Goal: Communication & Community: Share content

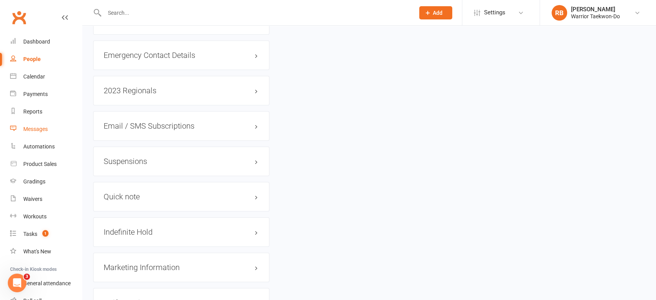
click at [47, 126] on div "Messages" at bounding box center [35, 129] width 24 height 6
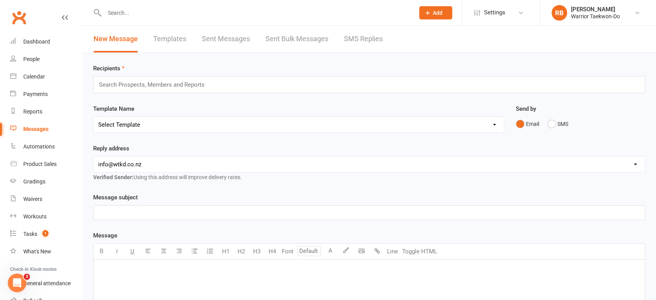
click at [189, 37] on div "New Message Templates Sent Messages Sent Bulk Messages SMS Replies" at bounding box center [238, 39] width 312 height 27
click at [178, 37] on link "Templates" at bounding box center [169, 39] width 33 height 27
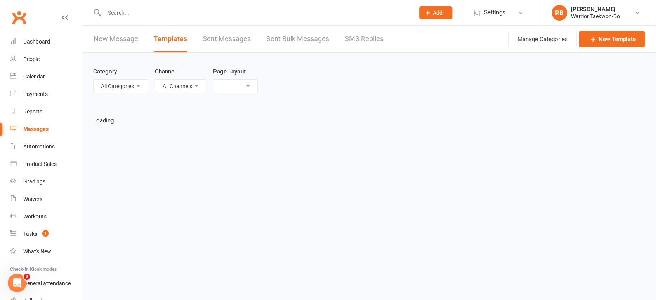
select select "grid"
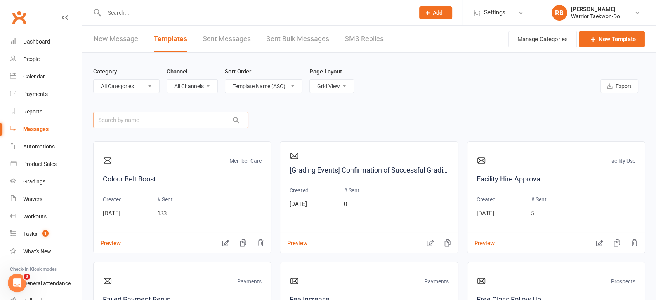
click at [163, 121] on input "text" at bounding box center [170, 120] width 155 height 16
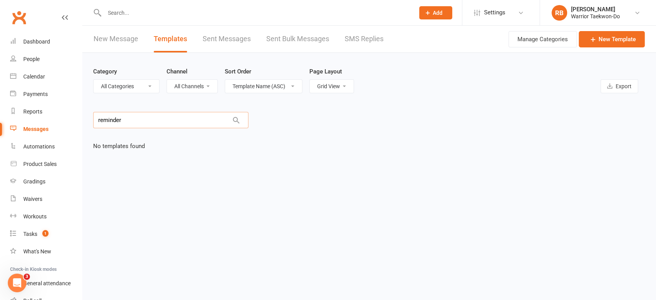
type input "reminder"
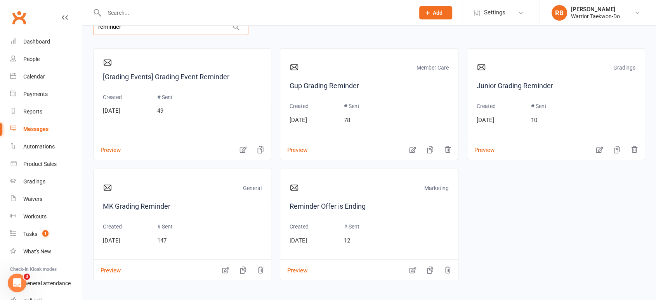
scroll to position [94, 0]
click at [170, 204] on link "MK Grading Reminder" at bounding box center [182, 205] width 159 height 11
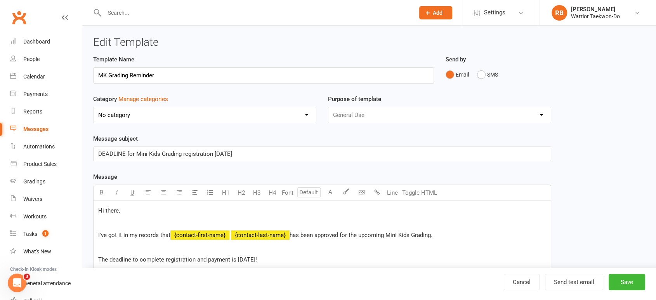
select select "7752"
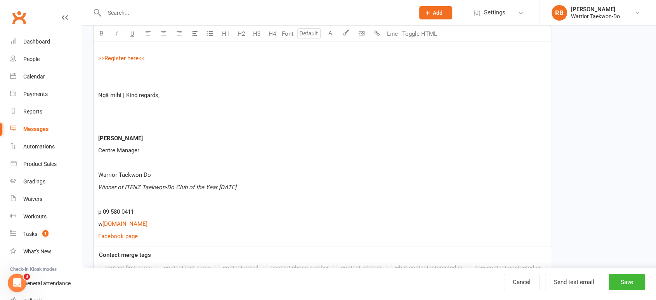
scroll to position [302, 0]
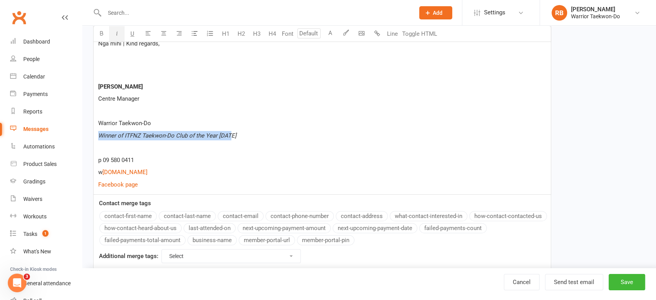
drag, startPoint x: 243, startPoint y: 136, endPoint x: 87, endPoint y: 131, distance: 156.2
click at [87, 131] on div "Edit Template Template Name MK Grading Reminder Send by Email SMS Category Mana…" at bounding box center [369, 5] width 574 height 563
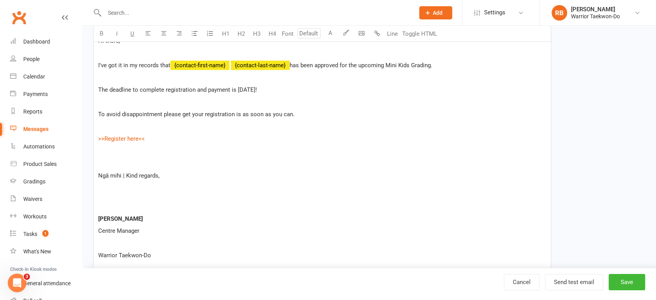
scroll to position [129, 0]
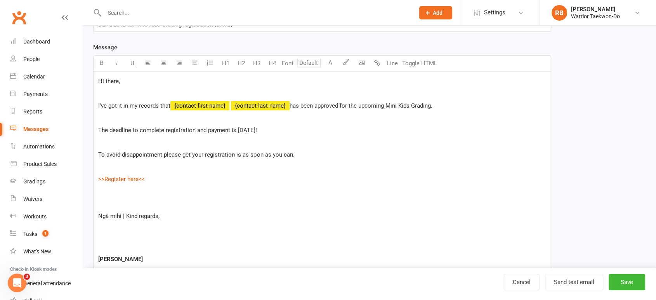
drag, startPoint x: 236, startPoint y: 131, endPoint x: 261, endPoint y: 128, distance: 25.0
click at [257, 128] on span "The deadline to complete registration and payment is [DATE]!" at bounding box center [177, 130] width 159 height 7
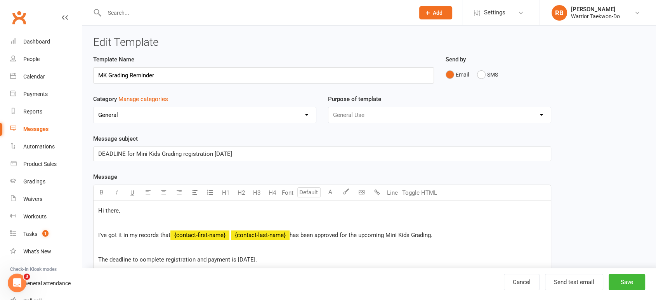
scroll to position [0, 0]
click at [262, 151] on p "DEADLINE for Mini Kids Grading registration [DATE]" at bounding box center [322, 153] width 448 height 9
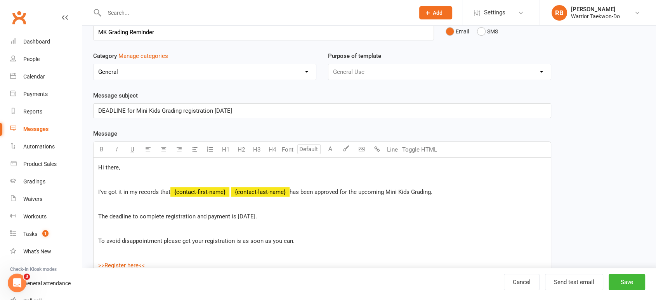
scroll to position [86, 0]
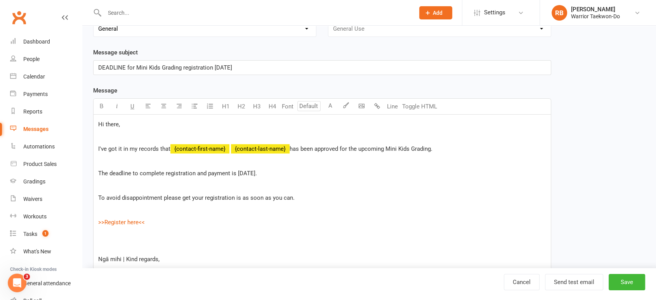
drag, startPoint x: 237, startPoint y: 171, endPoint x: 280, endPoint y: 170, distance: 42.4
click at [257, 170] on span "The deadline to complete registration and payment is [DATE]." at bounding box center [177, 173] width 159 height 7
click at [431, 214] on div "Hi there, I've got it in my records that ﻿ {contact-first-name} ﻿ {contact-last…" at bounding box center [322, 256] width 457 height 283
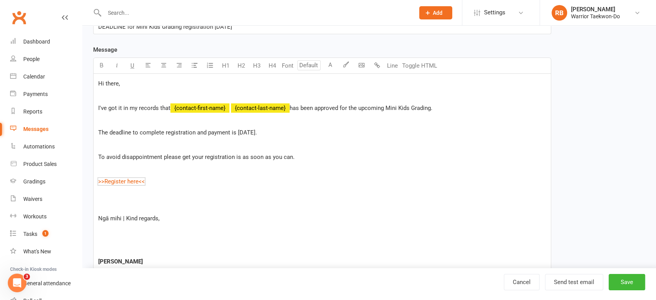
scroll to position [172, 0]
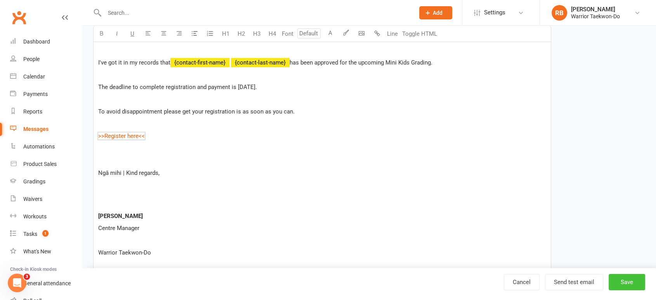
click at [627, 283] on button "Save" at bounding box center [627, 282] width 37 height 16
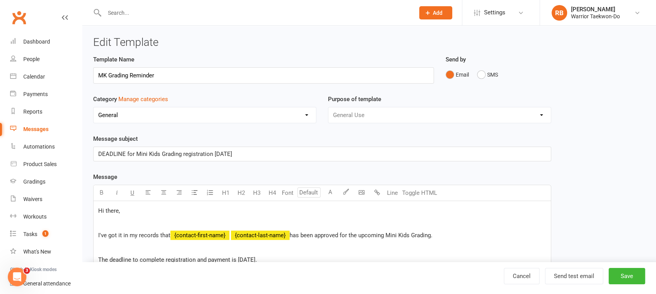
select select "grid"
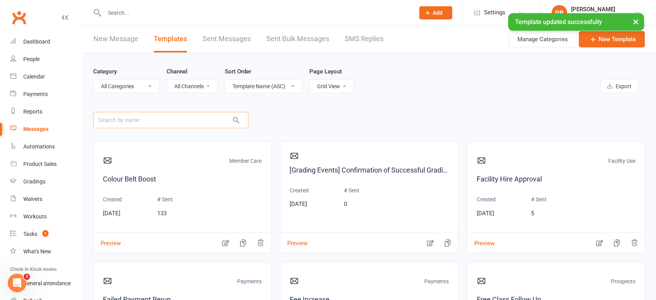
click at [194, 122] on input "text" at bounding box center [170, 120] width 155 height 16
type input "REMINDER"
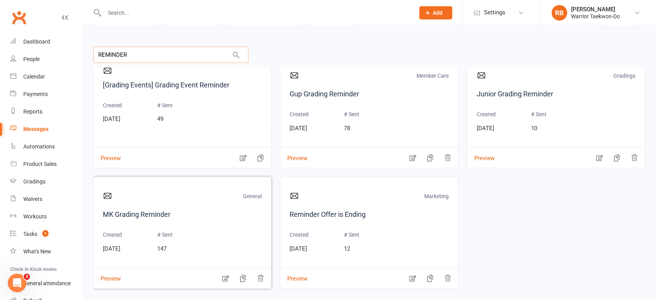
scroll to position [94, 0]
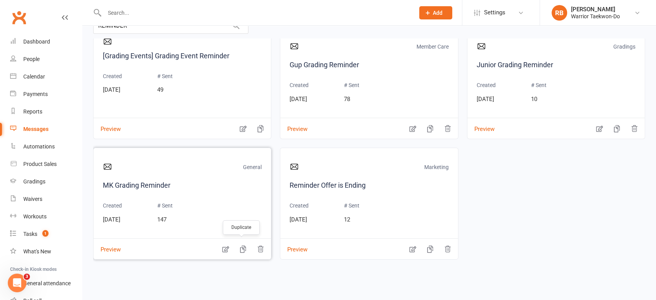
click at [243, 248] on icon "button" at bounding box center [243, 249] width 8 height 8
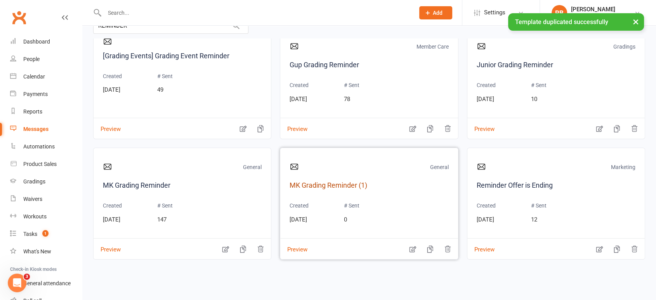
click at [347, 187] on link "MK Grading Reminder (1)" at bounding box center [369, 185] width 159 height 11
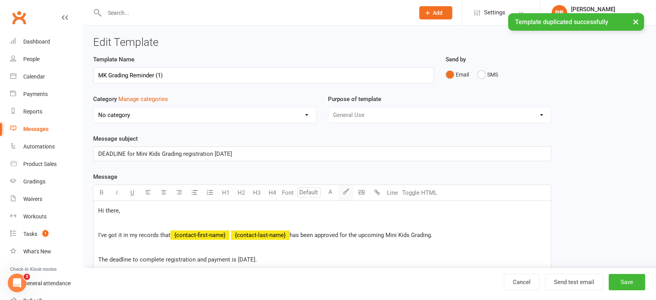
select select "7752"
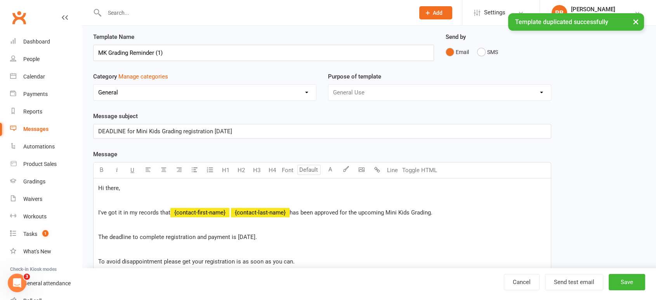
scroll to position [43, 0]
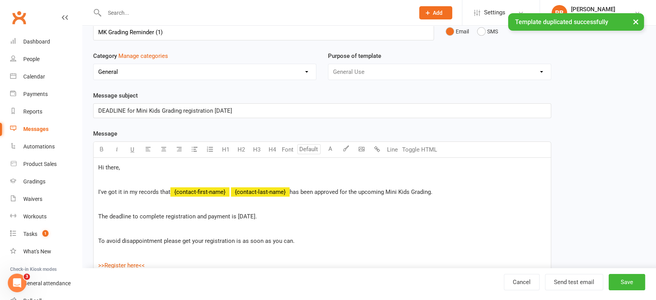
drag, startPoint x: 265, startPoint y: 110, endPoint x: 80, endPoint y: 106, distance: 185.6
click at [80, 106] on ui-view "Prospect Member Non-attending contact Class / event Appointment Grading event T…" at bounding box center [328, 246] width 656 height 575
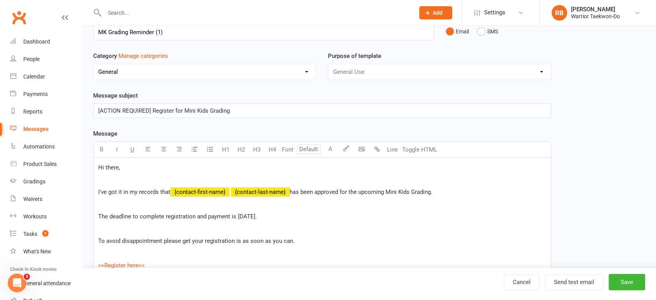
drag, startPoint x: 238, startPoint y: 214, endPoint x: 273, endPoint y: 212, distance: 35.0
click at [273, 212] on p "The deadline to complete registration and payment is [DATE]." at bounding box center [322, 216] width 448 height 9
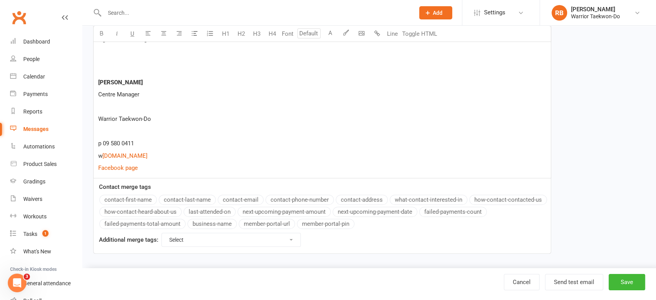
scroll to position [307, 0]
click at [627, 274] on button "Save" at bounding box center [627, 282] width 37 height 16
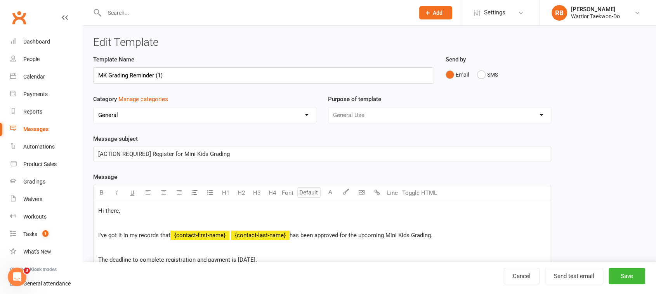
select select "grid"
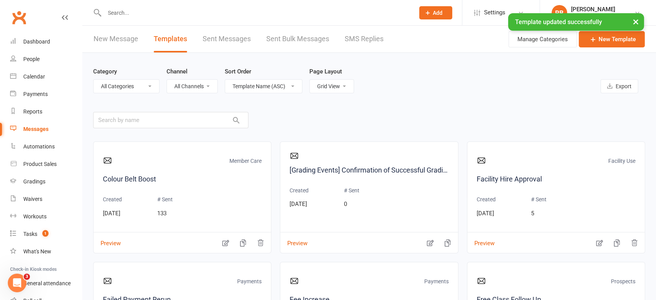
click at [103, 43] on link "New Message" at bounding box center [116, 39] width 45 height 27
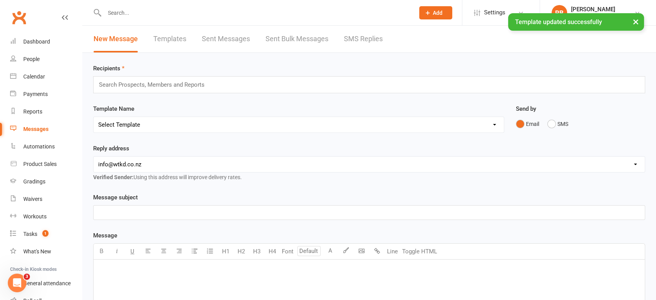
click at [130, 130] on select "Select Template [Email] We Miss You - 1st email [Email] Graduation from Junior …" at bounding box center [299, 125] width 410 height 16
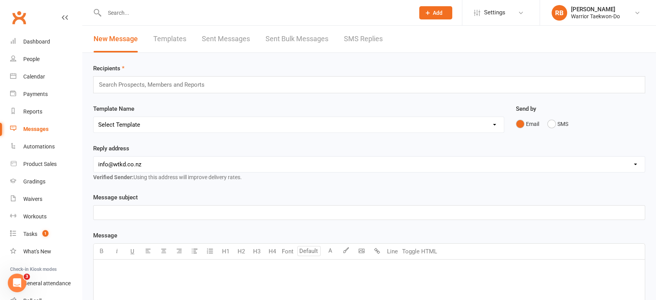
select select "10"
click at [94, 117] on select "Select Template [Email] We Miss You - 1st email [Email] Graduation from Junior …" at bounding box center [299, 125] width 410 height 16
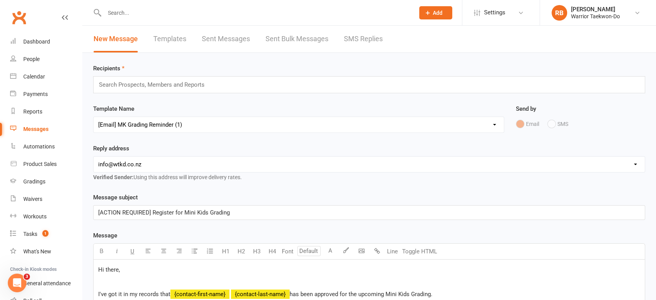
click at [141, 84] on input "text" at bounding box center [155, 85] width 114 height 10
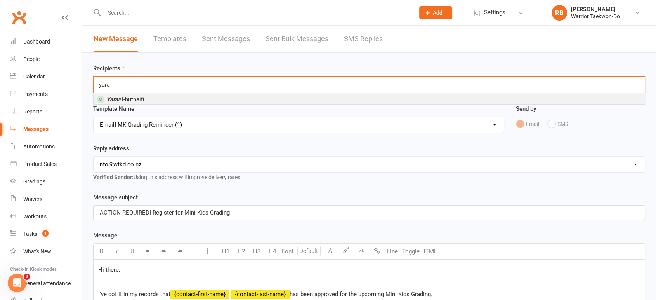
type input "yara"
click at [135, 94] on li "[PERSON_NAME]" at bounding box center [369, 99] width 551 height 10
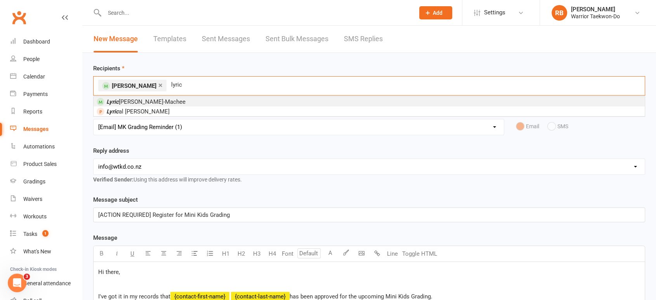
type input "lyric"
click at [178, 97] on li "[PERSON_NAME]-Machee" at bounding box center [369, 102] width 551 height 10
type input "[PERSON_NAME]"
click at [198, 99] on li "[PERSON_NAME]" at bounding box center [369, 102] width 551 height 10
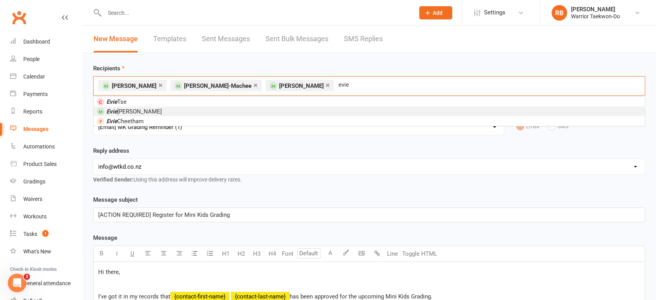
type input "evie"
click at [196, 108] on li "[PERSON_NAME]" at bounding box center [369, 111] width 551 height 10
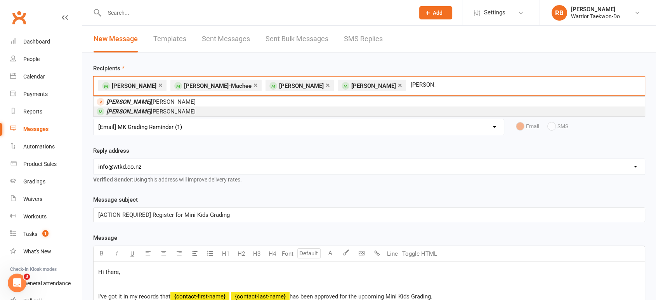
type input "[PERSON_NAME]"
click at [227, 109] on li "[PERSON_NAME]" at bounding box center [369, 111] width 551 height 10
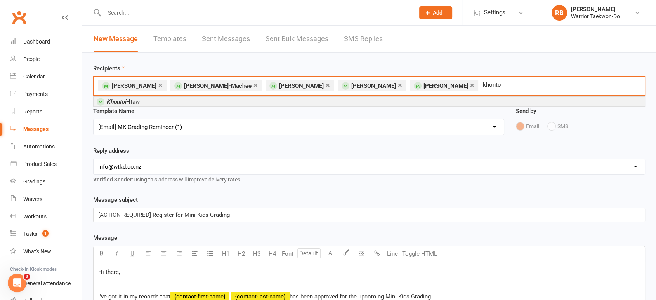
type input "khontoi"
click at [227, 101] on li "Khontoi Htaw" at bounding box center [369, 102] width 551 height 10
type input "konsajin"
click at [227, 101] on li "Konsajin Htaw" at bounding box center [369, 102] width 551 height 10
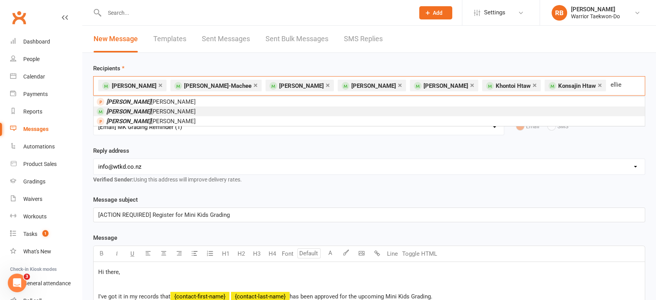
type input "ellie"
click at [166, 111] on li "[PERSON_NAME]" at bounding box center [369, 111] width 551 height 10
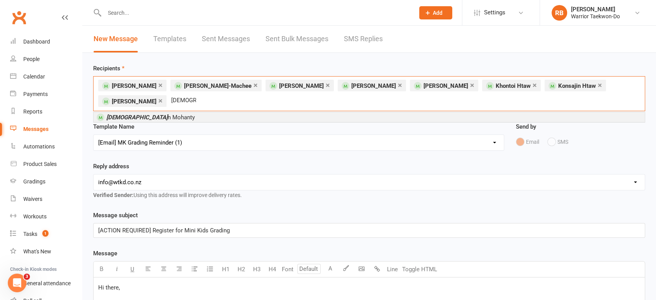
type input "[DEMOGRAPHIC_DATA]"
click at [166, 112] on li "[PERSON_NAME]" at bounding box center [369, 117] width 551 height 10
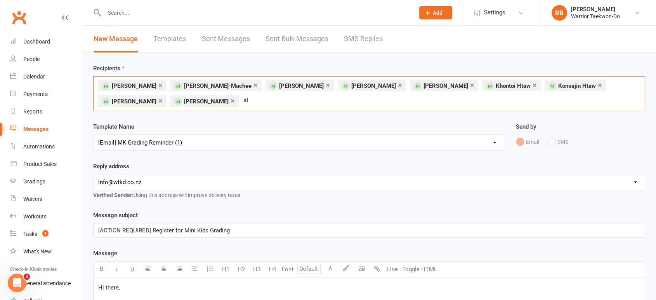
type input "a"
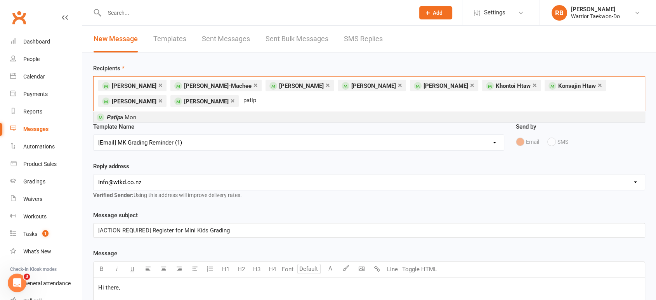
type input "patip"
click at [195, 114] on li "Patip a Mon" at bounding box center [369, 117] width 551 height 10
type input "wonlar"
click at [200, 118] on li "Wonlar Mon" at bounding box center [369, 117] width 551 height 10
type input "vi p"
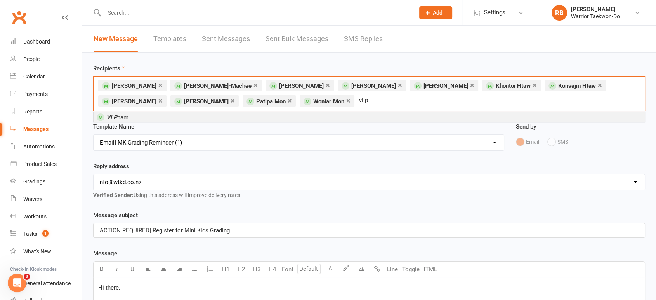
click at [237, 116] on li "Vi P ham" at bounding box center [369, 117] width 551 height 10
type input "raak"
click at [242, 118] on li "Raak enduvadan [PERSON_NAME]" at bounding box center [369, 117] width 551 height 10
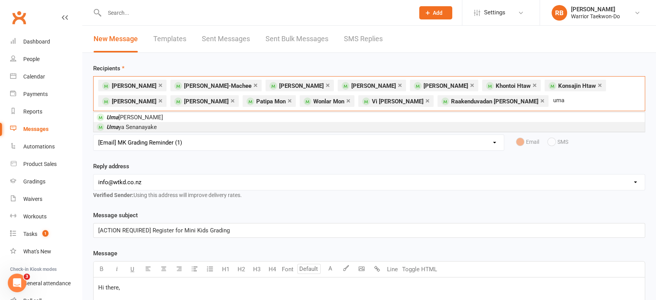
type input "uma"
click at [308, 123] on li "Uma ya Senanayake" at bounding box center [369, 127] width 551 height 10
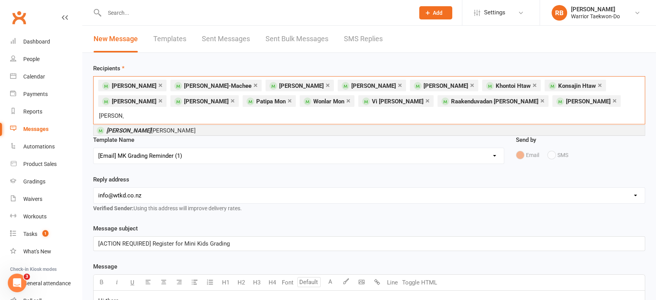
type input "[PERSON_NAME]"
click at [311, 125] on li "[PERSON_NAME]" at bounding box center [369, 130] width 551 height 10
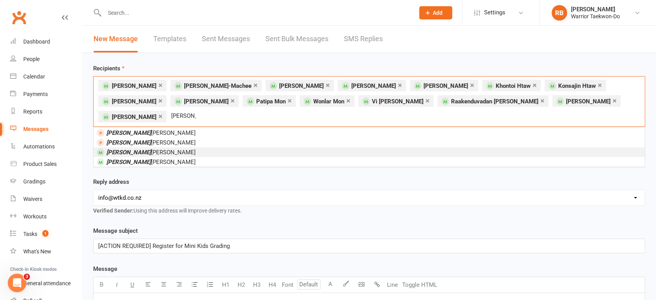
type input "[PERSON_NAME]"
click at [172, 147] on li "[PERSON_NAME]" at bounding box center [369, 152] width 551 height 10
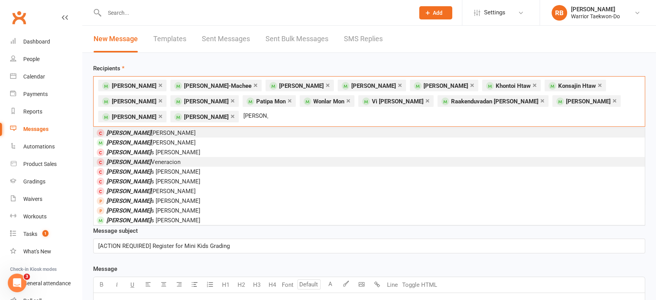
type input "[PERSON_NAME]"
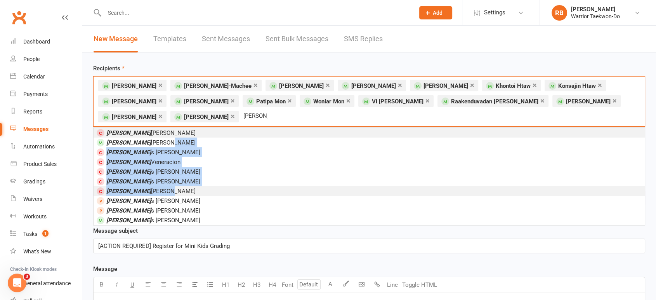
drag, startPoint x: 179, startPoint y: 164, endPoint x: 181, endPoint y: 189, distance: 24.6
click at [181, 189] on ul "[PERSON_NAME] [PERSON_NAME] [PERSON_NAME] [PERSON_NAME] [PERSON_NAME] [PERSON_N…" at bounding box center [369, 176] width 551 height 97
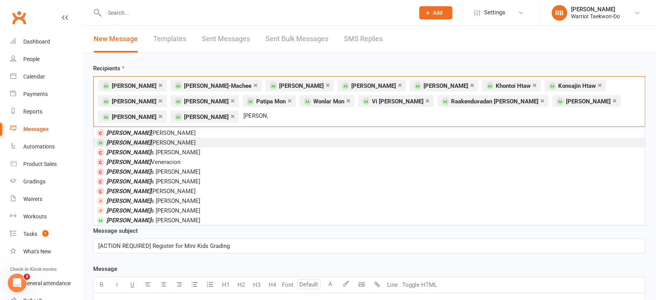
click at [163, 137] on li "[PERSON_NAME]" at bounding box center [369, 142] width 551 height 10
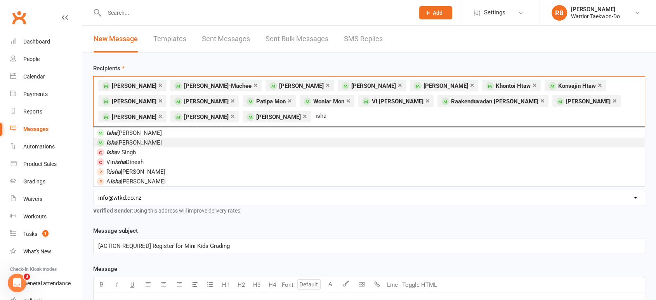
type input "isha"
click at [298, 144] on li "[PERSON_NAME]" at bounding box center [369, 142] width 551 height 10
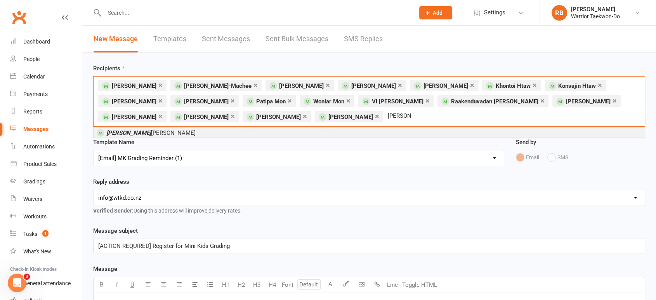
type input "[PERSON_NAME]"
click at [240, 132] on li "[PERSON_NAME]" at bounding box center [369, 133] width 551 height 10
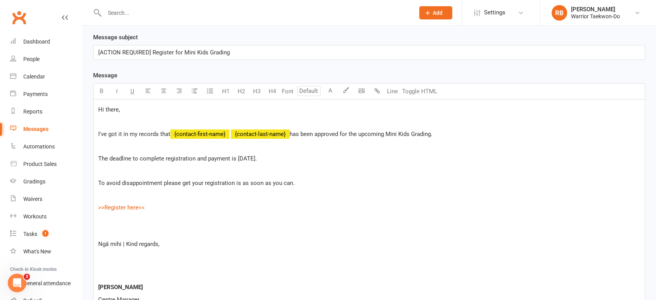
scroll to position [188, 0]
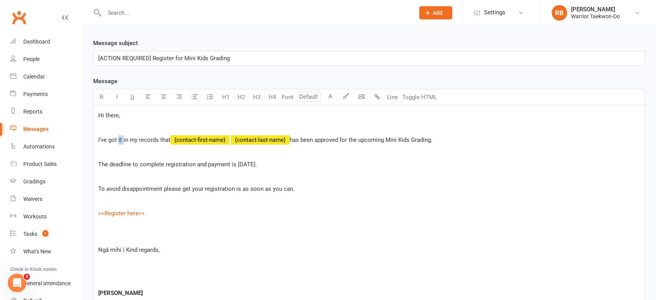
drag, startPoint x: 118, startPoint y: 138, endPoint x: 123, endPoint y: 137, distance: 5.6
click at [123, 137] on span "I've got it in my records that" at bounding box center [134, 139] width 72 height 7
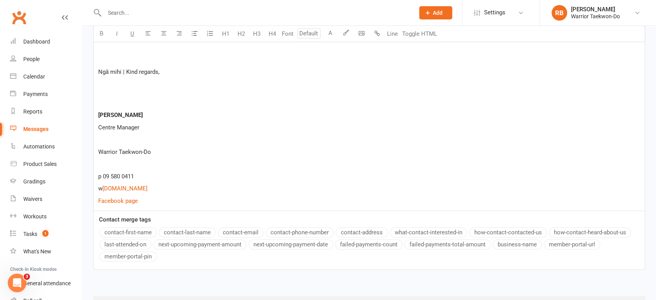
scroll to position [403, 0]
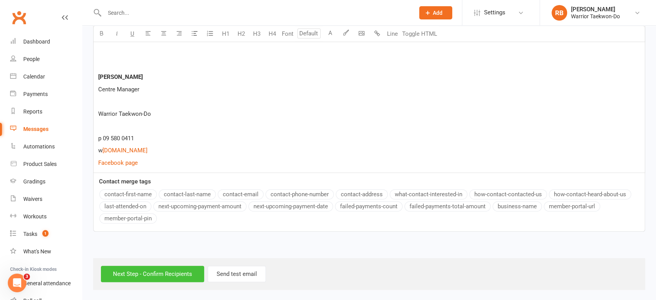
click at [172, 268] on input "Next Step - Confirm Recipients" at bounding box center [152, 274] width 103 height 16
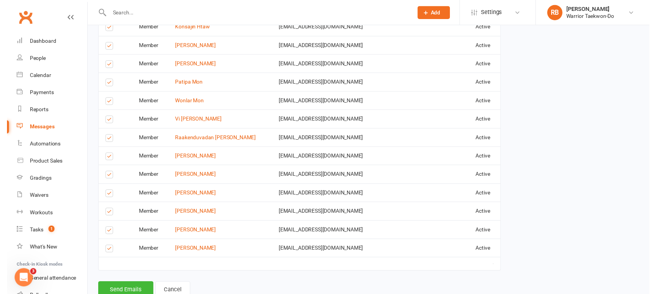
scroll to position [627, 0]
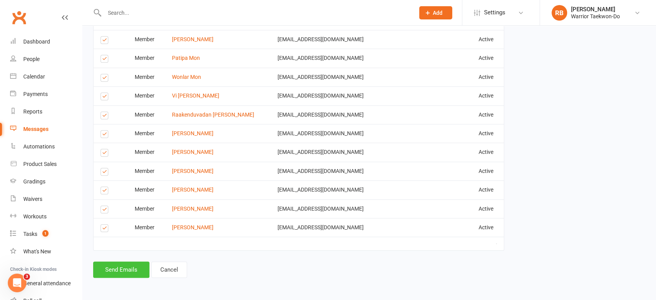
click at [127, 267] on button "Send Emails" at bounding box center [121, 269] width 56 height 16
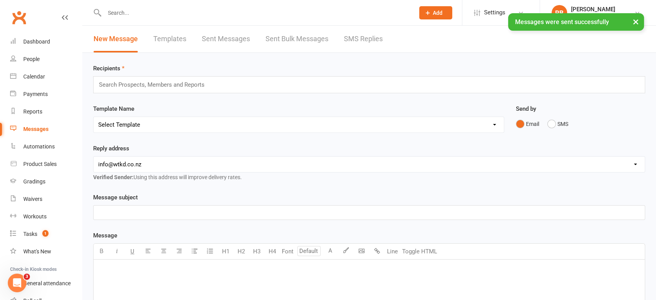
click at [165, 43] on link "Templates" at bounding box center [169, 39] width 33 height 27
select select "grid"
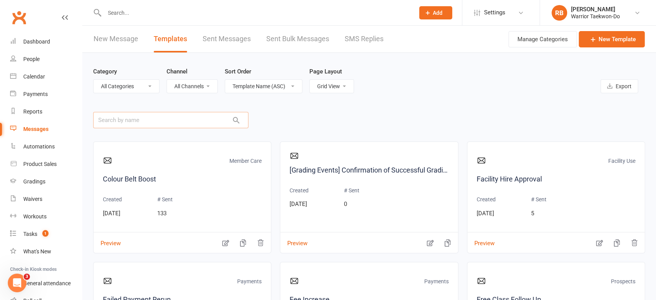
click at [153, 116] on input "text" at bounding box center [170, 120] width 155 height 16
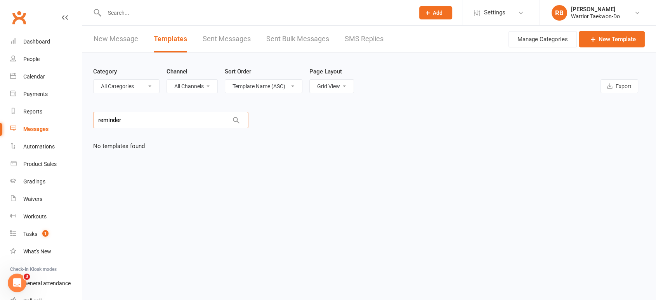
type input "reminder"
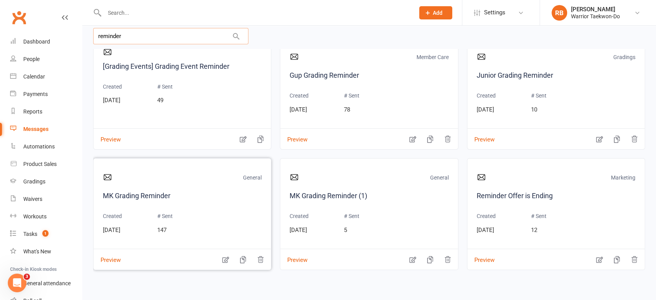
scroll to position [86, 0]
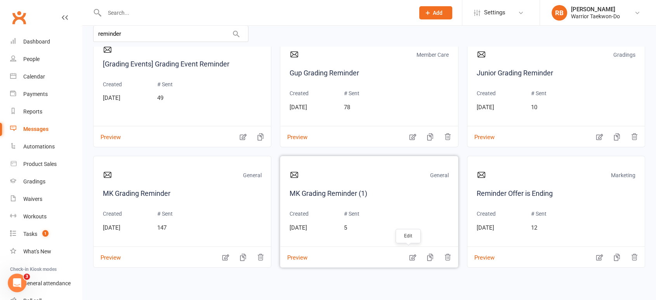
click at [410, 255] on icon "button" at bounding box center [412, 257] width 7 height 6
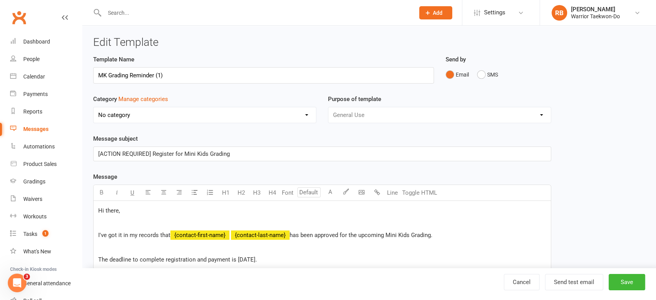
select select "7752"
click at [515, 280] on link "Cancel" at bounding box center [522, 282] width 36 height 16
select select "grid"
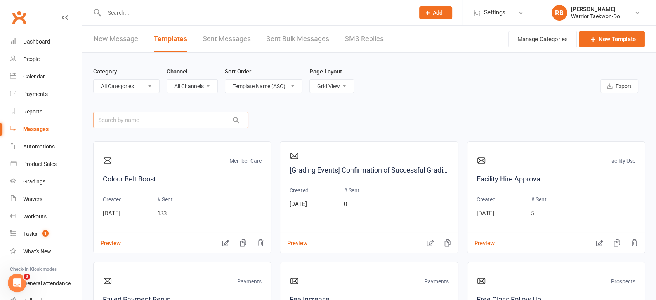
click at [139, 116] on input "text" at bounding box center [170, 120] width 155 height 16
type input "reminder"
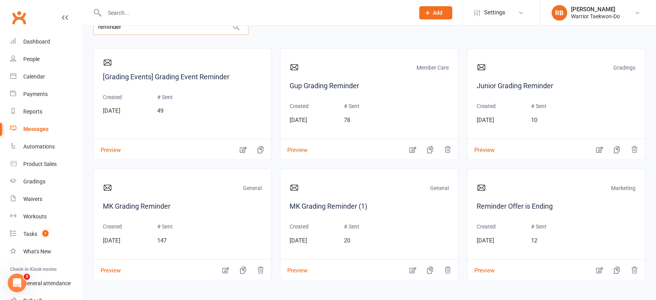
scroll to position [94, 0]
click at [218, 267] on div "Preview" at bounding box center [182, 264] width 177 height 12
click at [222, 267] on icon "button" at bounding box center [226, 269] width 8 height 8
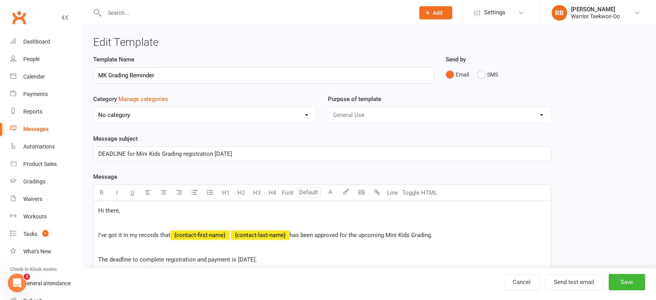
select select "7752"
type input "MK Final Grading Reminder"
click at [634, 285] on button "Save" at bounding box center [627, 282] width 37 height 16
select select "grid"
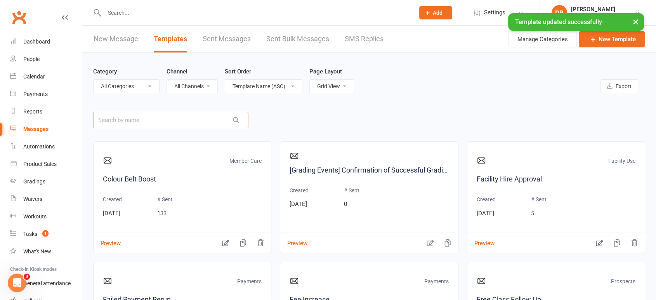
click at [148, 120] on input "text" at bounding box center [170, 120] width 155 height 16
type input "reminder"
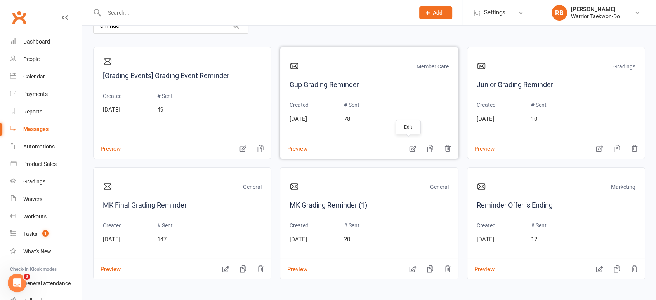
click at [409, 148] on icon "button" at bounding box center [412, 149] width 7 height 6
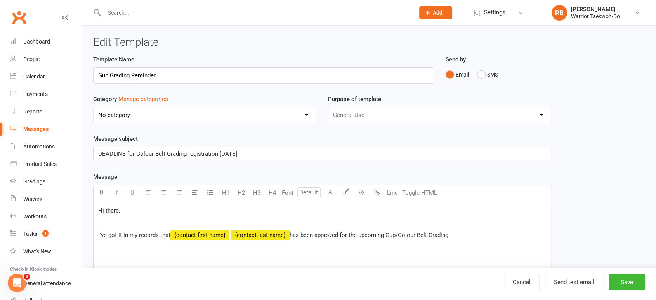
select select "9123"
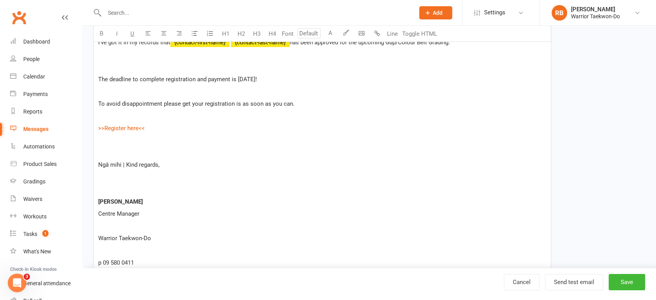
scroll to position [86, 0]
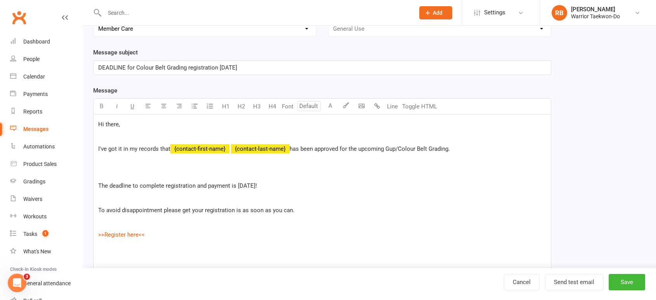
click at [146, 169] on p at bounding box center [322, 173] width 448 height 9
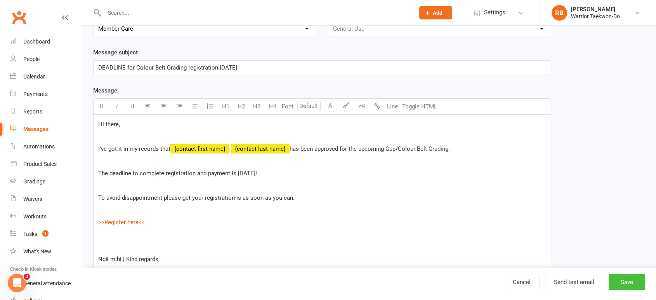
click at [631, 282] on button "Save" at bounding box center [627, 282] width 37 height 16
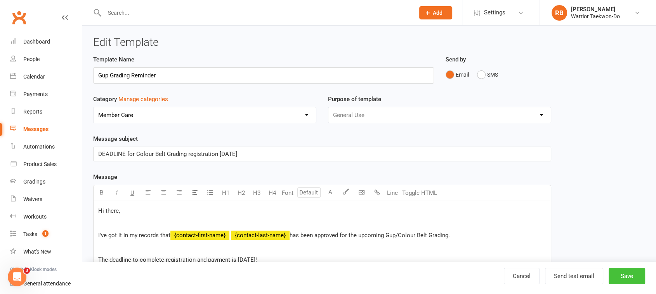
select select "grid"
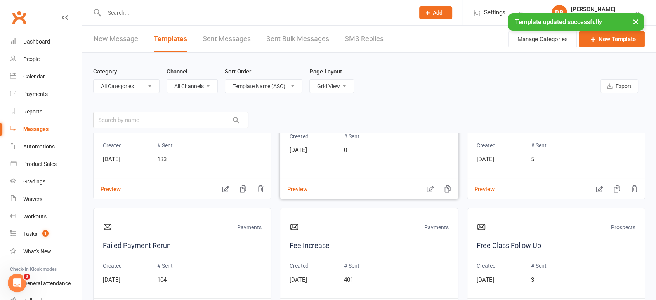
scroll to position [43, 0]
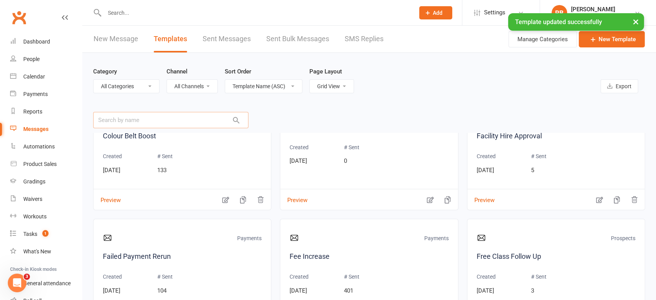
click at [181, 117] on input "text" at bounding box center [170, 120] width 155 height 16
type input "reminder"
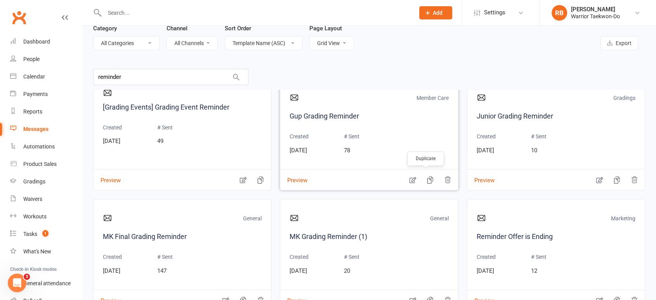
click at [427, 181] on icon "button" at bounding box center [430, 179] width 6 height 7
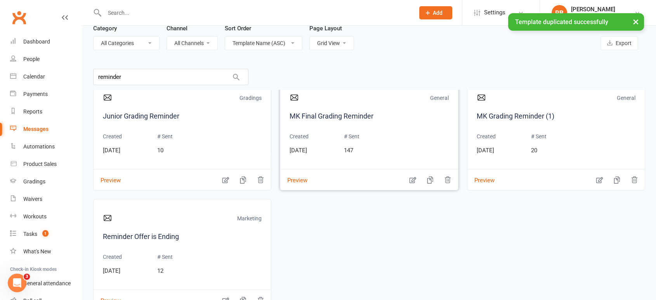
scroll to position [0, 0]
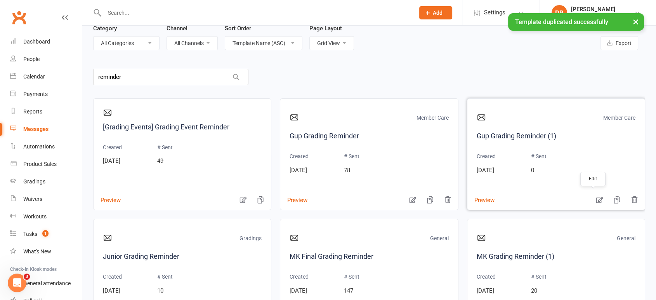
click at [596, 198] on icon "button" at bounding box center [600, 200] width 8 height 8
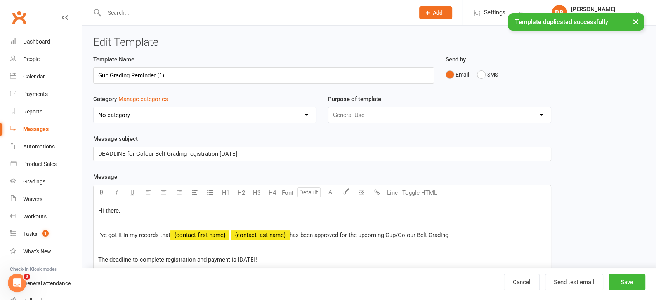
select select "9123"
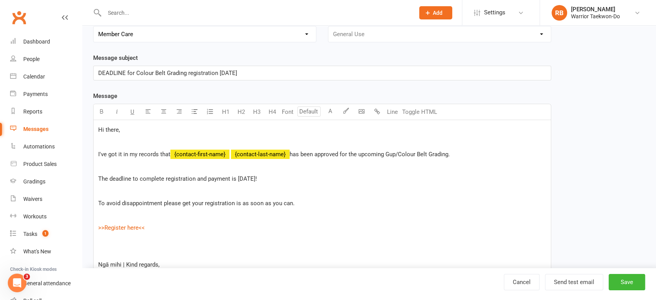
scroll to position [86, 0]
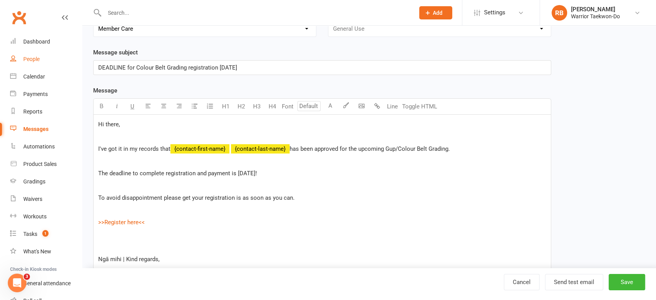
drag, startPoint x: 215, startPoint y: 63, endPoint x: 74, endPoint y: 61, distance: 140.6
click at [74, 61] on ui-view "Prospect Member Non-attending contact Class / event Appointment Grading event T…" at bounding box center [328, 204] width 656 height 577
drag, startPoint x: 236, startPoint y: 172, endPoint x: 285, endPoint y: 176, distance: 48.6
click at [285, 176] on p "The deadline to complete registration and payment is [DATE]!" at bounding box center [322, 173] width 448 height 9
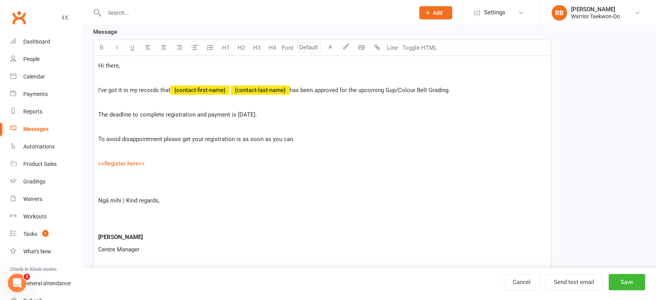
scroll to position [259, 0]
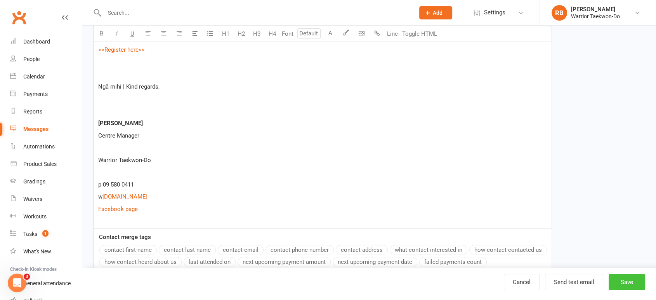
click at [627, 286] on button "Save" at bounding box center [627, 282] width 37 height 16
select select "grid"
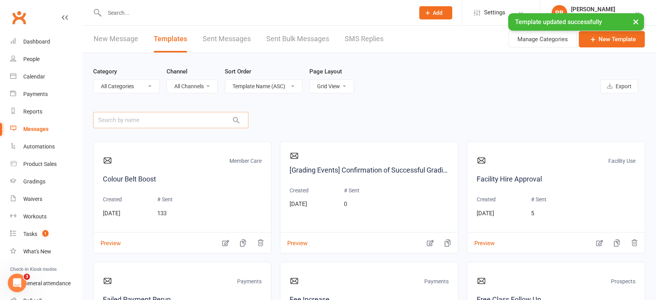
click at [173, 120] on input "text" at bounding box center [170, 120] width 155 height 16
type input "reminder"
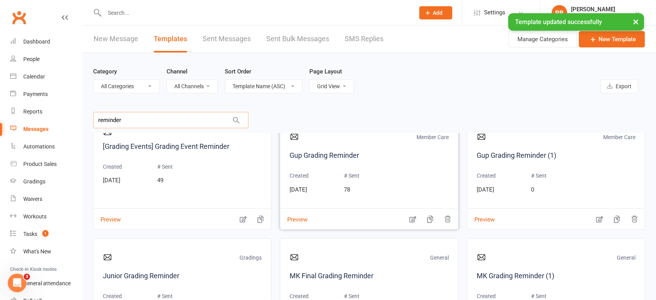
scroll to position [43, 0]
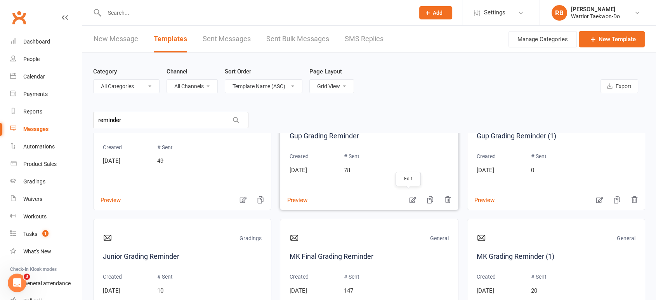
click at [409, 199] on icon "button" at bounding box center [413, 200] width 8 height 8
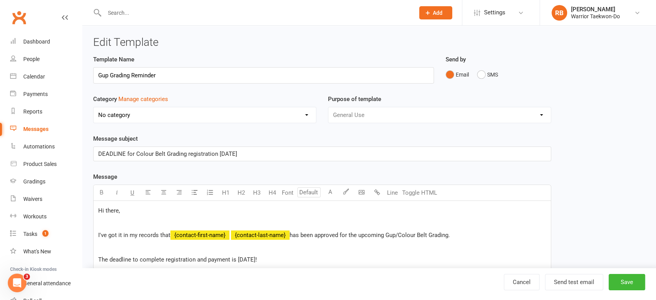
select select "9123"
drag, startPoint x: 110, startPoint y: 73, endPoint x: 127, endPoint y: 72, distance: 17.1
click at [111, 73] on input "Gup Grading Reminder" at bounding box center [263, 75] width 341 height 16
type input "Gup Final Grading Reminder"
click at [627, 281] on button "Save" at bounding box center [627, 282] width 37 height 16
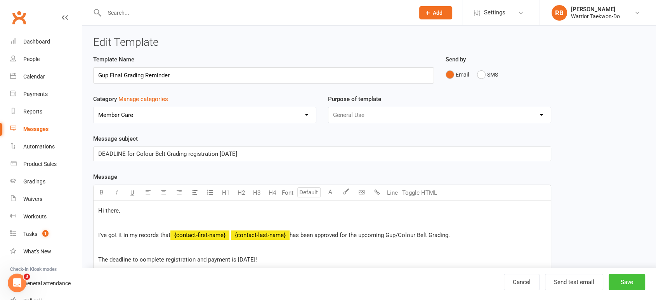
select select "grid"
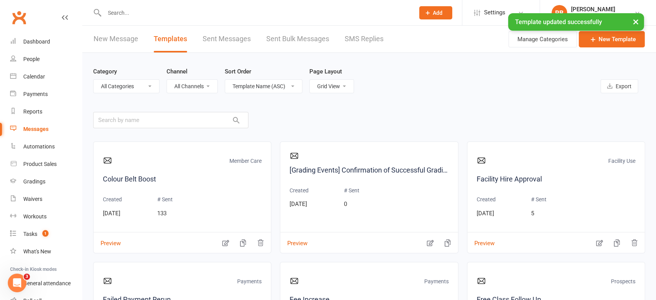
click at [122, 38] on link "New Message" at bounding box center [116, 39] width 45 height 27
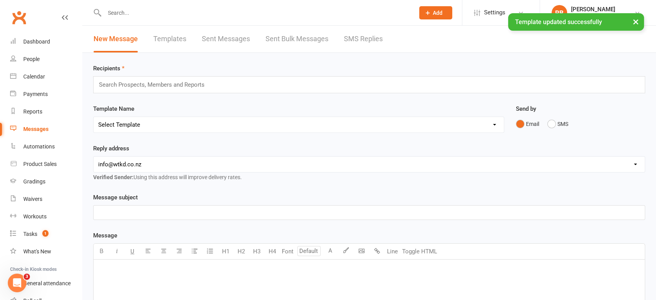
click at [193, 127] on select "Select Template [Email] We Miss You - 1st email [Email] Graduation from Junior …" at bounding box center [299, 125] width 410 height 16
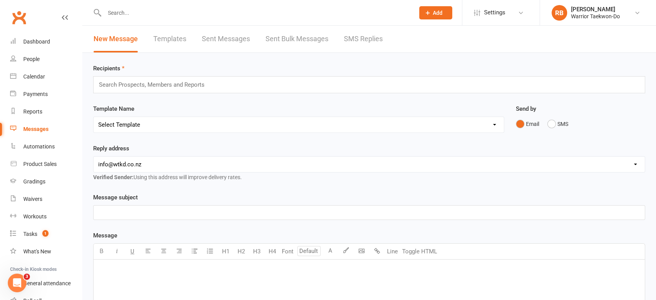
select select "37"
click at [94, 117] on select "Select Template [Email] We Miss You - 1st email [Email] Graduation from Junior …" at bounding box center [299, 125] width 410 height 16
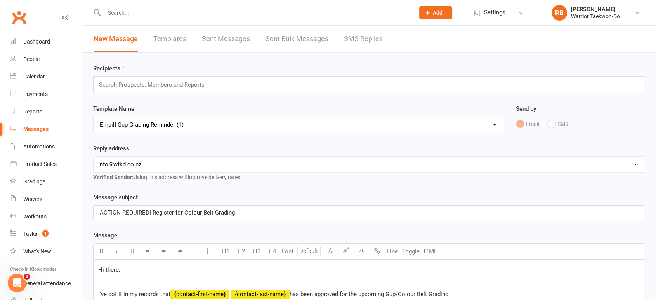
click at [138, 85] on input "text" at bounding box center [155, 85] width 114 height 10
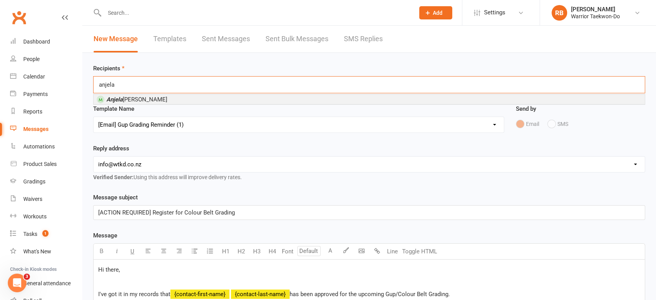
type input "anjela"
click at [142, 97] on span "[PERSON_NAME]" at bounding box center [136, 99] width 61 height 7
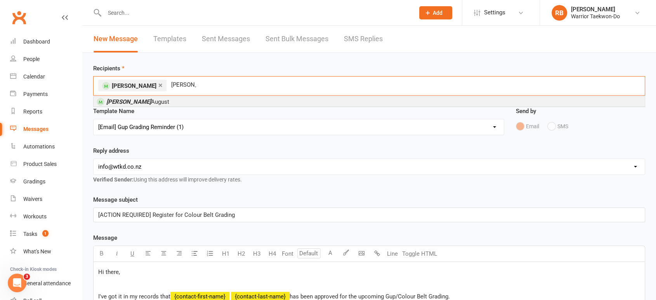
type input "[PERSON_NAME]"
click at [151, 102] on li "[PERSON_NAME] August" at bounding box center [369, 102] width 551 height 10
type input "kenzie"
click at [151, 102] on li "[PERSON_NAME]" at bounding box center [369, 102] width 551 height 10
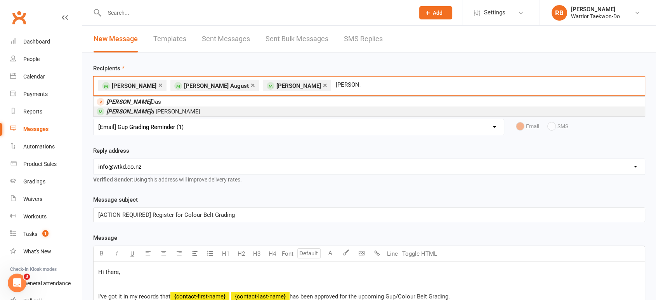
type input "[PERSON_NAME]"
click at [266, 111] on li "[PERSON_NAME][GEOGRAPHIC_DATA]" at bounding box center [369, 111] width 551 height 10
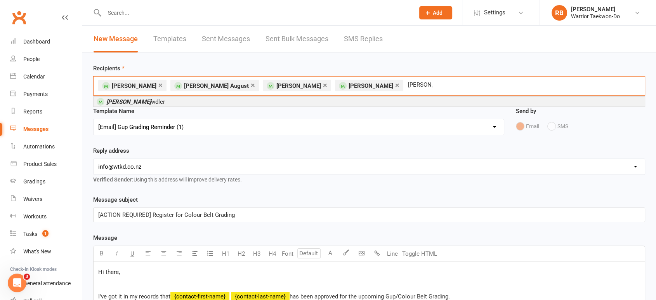
type input "[PERSON_NAME]"
click at [269, 101] on li "[PERSON_NAME] wdler" at bounding box center [369, 102] width 551 height 10
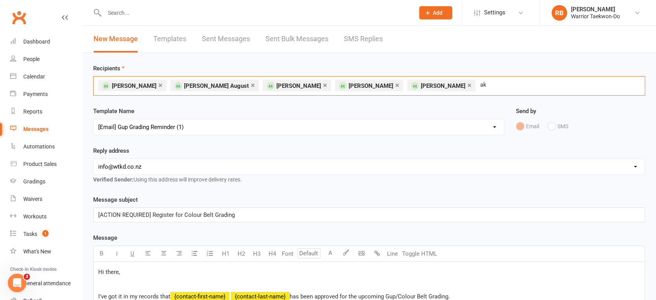
type input "a"
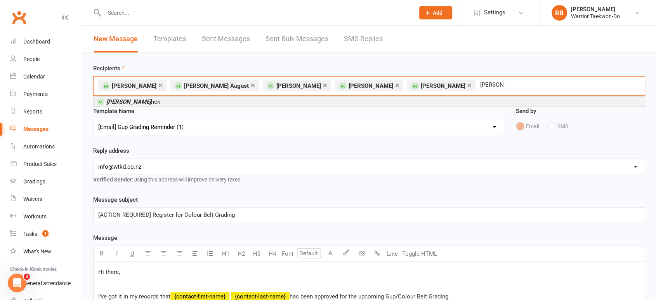
type input "[PERSON_NAME]"
click at [154, 103] on li "Kai C hen" at bounding box center [369, 102] width 551 height 10
type input "zac c"
click at [154, 103] on li "Zac C heung" at bounding box center [369, 102] width 551 height 10
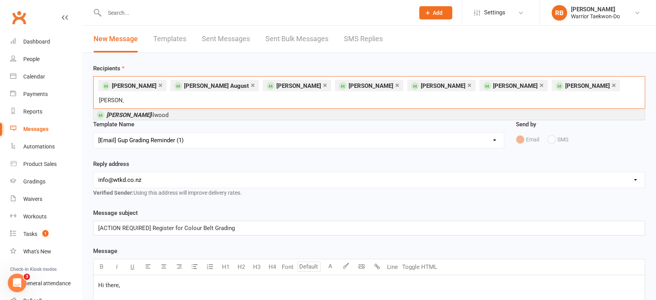
type input "[PERSON_NAME]"
click at [196, 110] on li "[PERSON_NAME]" at bounding box center [369, 115] width 551 height 10
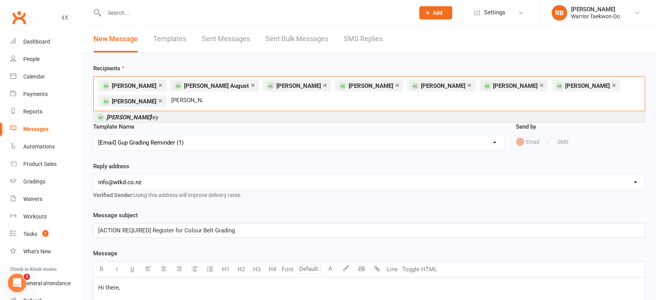
type input "[PERSON_NAME]"
click at [183, 112] on li "[PERSON_NAME] [PERSON_NAME]" at bounding box center [369, 117] width 551 height 10
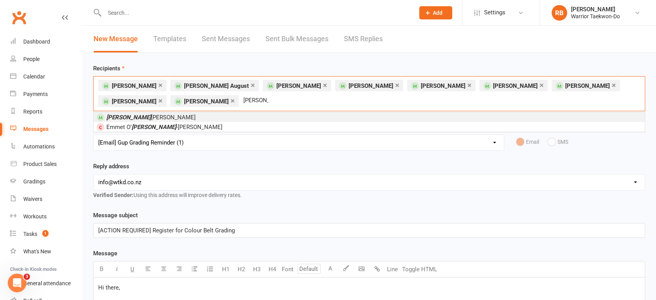
type input "[PERSON_NAME]"
click at [198, 117] on li "[PERSON_NAME] [PERSON_NAME]" at bounding box center [369, 117] width 551 height 10
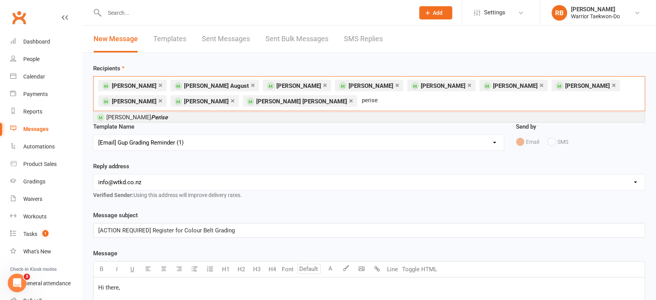
type input "perise"
click at [198, 117] on li "[PERSON_NAME]" at bounding box center [369, 117] width 551 height 10
type input "ishana"
click at [183, 115] on li "[PERSON_NAME]" at bounding box center [369, 117] width 551 height 10
type input "[PERSON_NAME]"
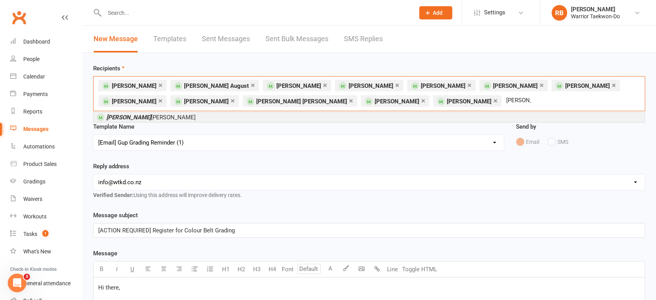
click at [183, 115] on li "[PERSON_NAME]" at bounding box center [369, 117] width 551 height 10
type input "yahav"
click at [207, 119] on li "Yahav i [PERSON_NAME]" at bounding box center [369, 117] width 551 height 10
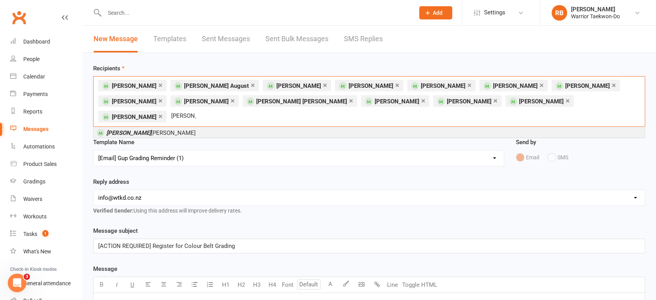
type input "[PERSON_NAME]"
click at [207, 128] on li "[PERSON_NAME]" at bounding box center [369, 133] width 551 height 10
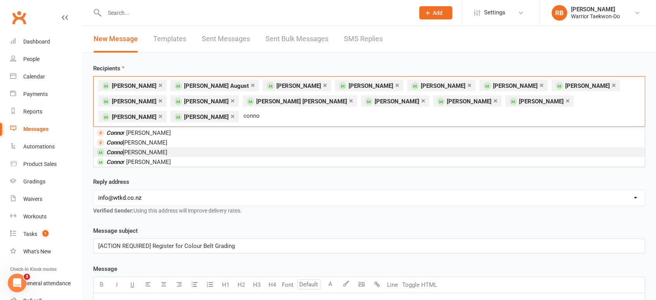
type input "conno"
click at [152, 147] on li "[PERSON_NAME]" at bounding box center [369, 152] width 551 height 10
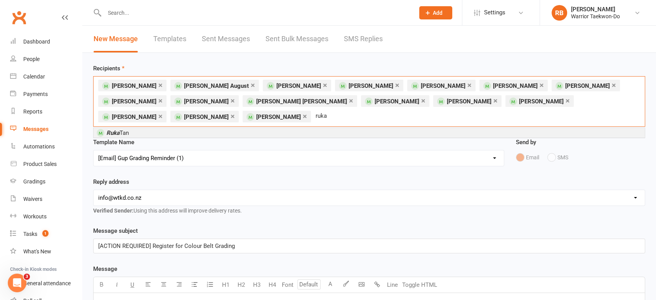
type input "ruka"
click at [127, 134] on span "[PERSON_NAME]" at bounding box center [117, 132] width 23 height 7
type input "[PERSON_NAME]"
click at [127, 134] on li "Rui T an" at bounding box center [369, 133] width 551 height 10
type input "maur"
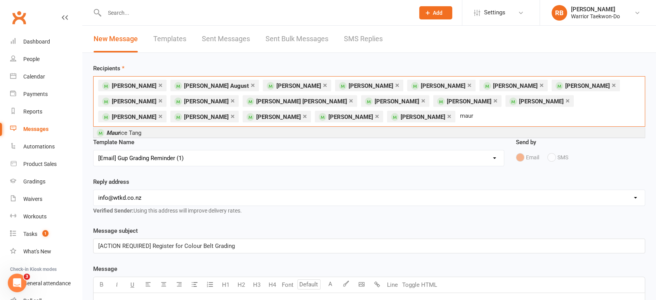
click at [224, 132] on li "Maur ice Tang" at bounding box center [369, 133] width 551 height 10
type input "kleme"
click at [224, 132] on li "Kleme nt Tung" at bounding box center [369, 133] width 551 height 10
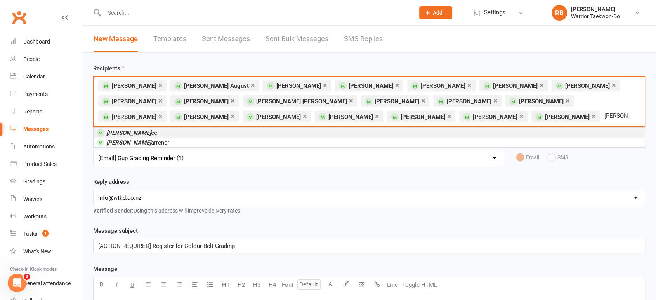
type input "[PERSON_NAME]"
click at [224, 128] on li "[PERSON_NAME] [GEOGRAPHIC_DATA]" at bounding box center [369, 133] width 551 height 10
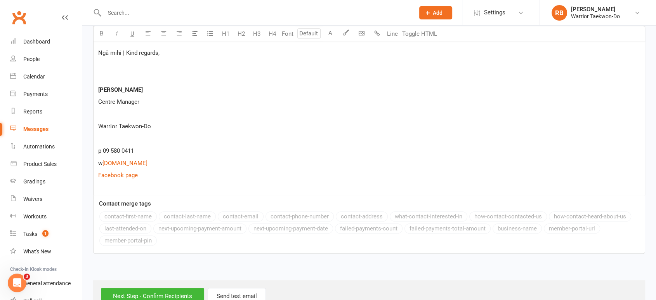
scroll to position [407, 0]
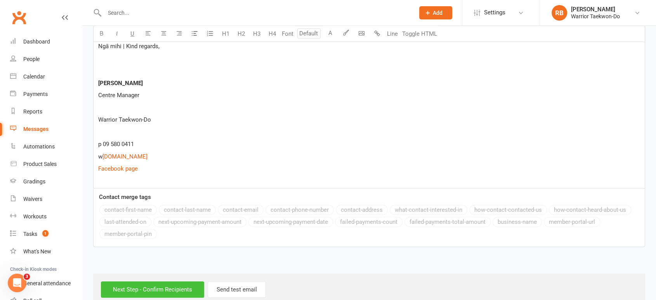
click at [167, 281] on input "Next Step - Confirm Recipients" at bounding box center [152, 289] width 103 height 16
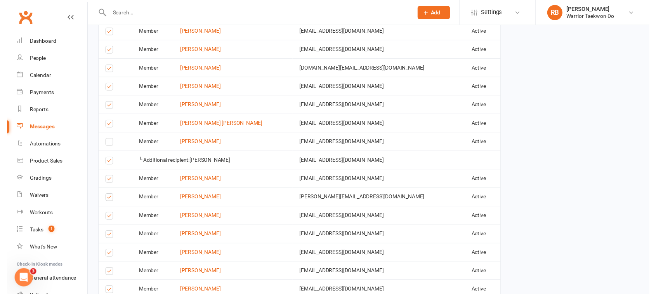
scroll to position [724, 0]
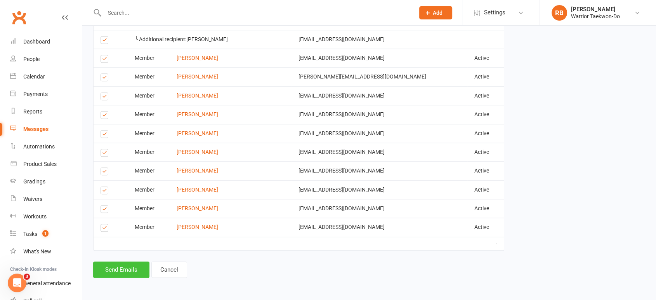
click at [130, 270] on button "Send Emails" at bounding box center [121, 269] width 56 height 16
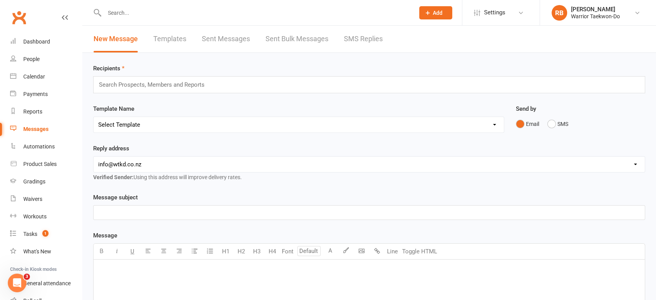
click at [134, 11] on input "text" at bounding box center [255, 12] width 307 height 11
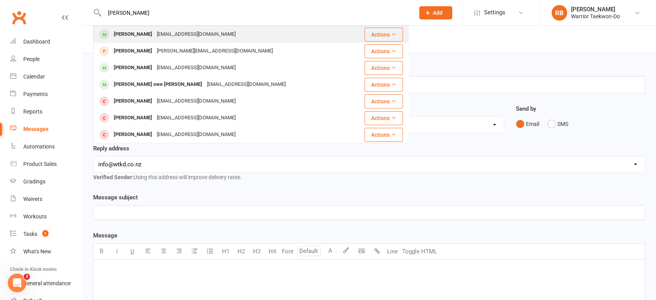
type input "[PERSON_NAME]"
click at [155, 37] on div "[EMAIL_ADDRESS][DOMAIN_NAME]" at bounding box center [196, 34] width 83 height 11
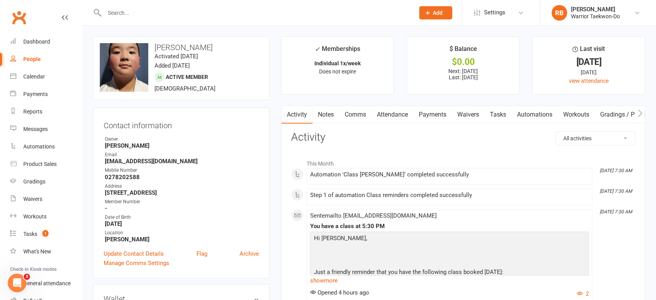
click at [359, 110] on link "Comms" at bounding box center [355, 115] width 32 height 18
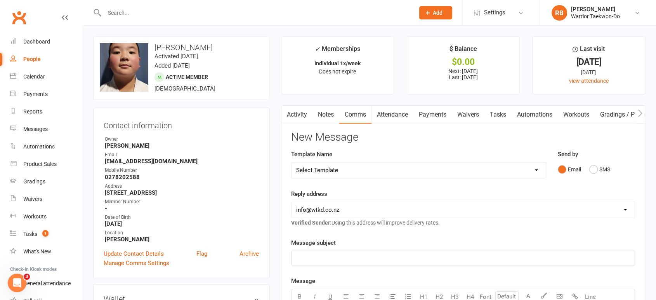
click at [353, 162] on select "Select Template [Email] We Miss You - 1st email [Email] Graduation from Junior …" at bounding box center [419, 170] width 254 height 16
select select "11"
click at [292, 162] on select "Select Template [Email] We Miss You - 1st email [Email] Graduation from Junior …" at bounding box center [419, 170] width 254 height 16
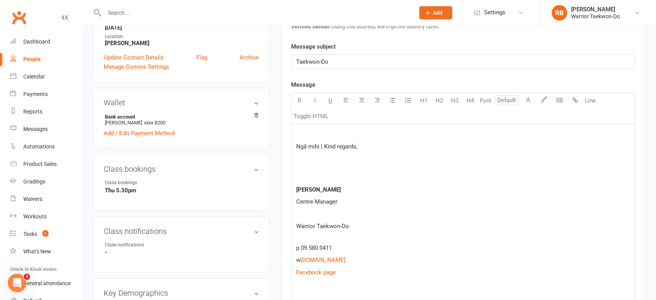
scroll to position [216, 0]
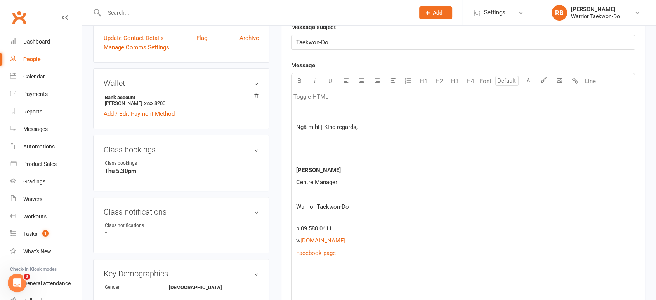
click at [308, 269] on div "Ngā mihi | Kind regards, [PERSON_NAME] Centre Manager Warrior Taekwon-Do p 09 5…" at bounding box center [463, 208] width 343 height 207
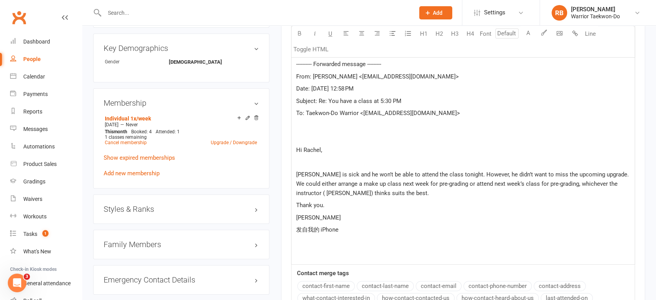
scroll to position [390, 0]
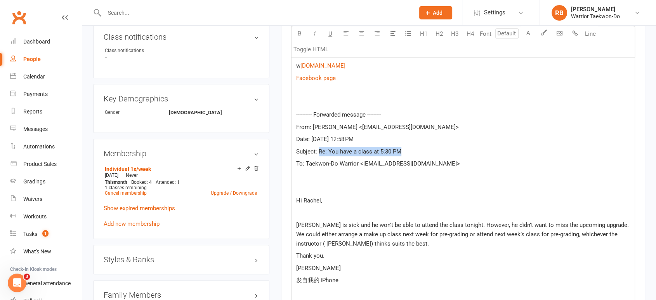
drag, startPoint x: 415, startPoint y: 151, endPoint x: 319, endPoint y: 148, distance: 95.9
click at [319, 148] on p "Subject: Re: You have a class at 5:30 PM" at bounding box center [463, 151] width 334 height 9
copy span "Re: You have a class at 5:30 PM"
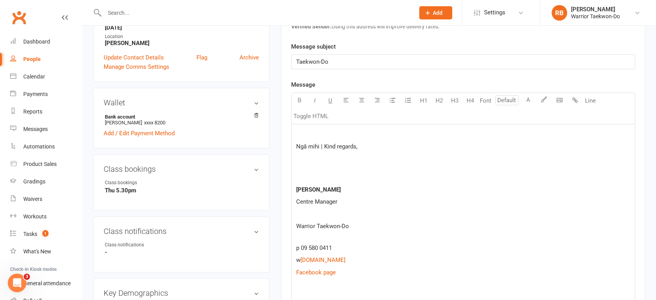
scroll to position [174, 0]
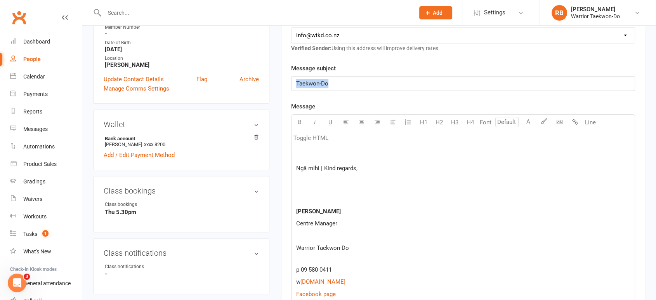
drag, startPoint x: 347, startPoint y: 82, endPoint x: 231, endPoint y: 67, distance: 116.7
click at [329, 154] on p at bounding box center [463, 155] width 334 height 9
click at [310, 151] on p at bounding box center [463, 155] width 334 height 9
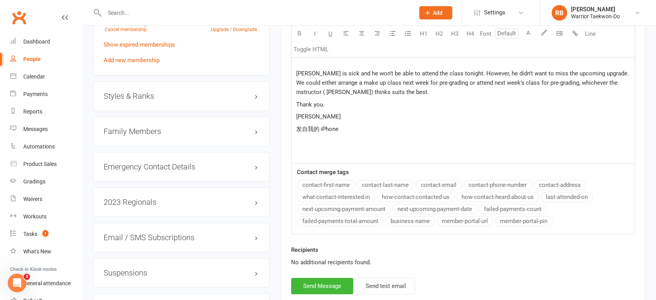
scroll to position [649, 0]
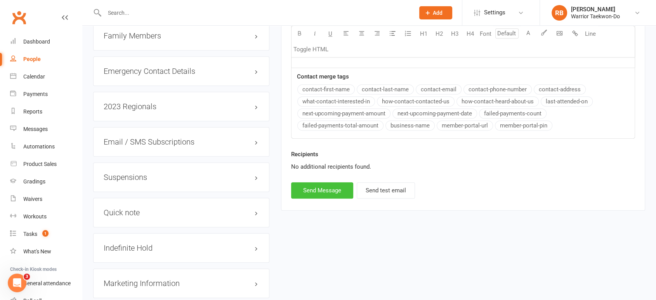
click at [328, 186] on button "Send Message" at bounding box center [322, 190] width 62 height 16
select select
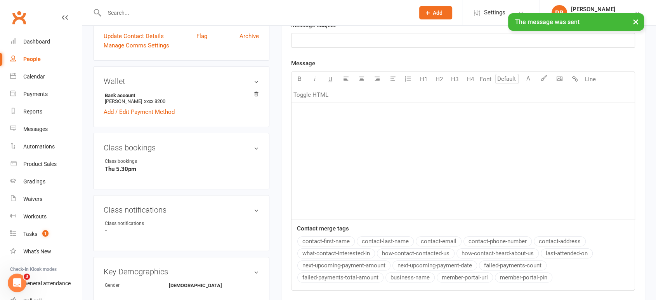
scroll to position [0, 0]
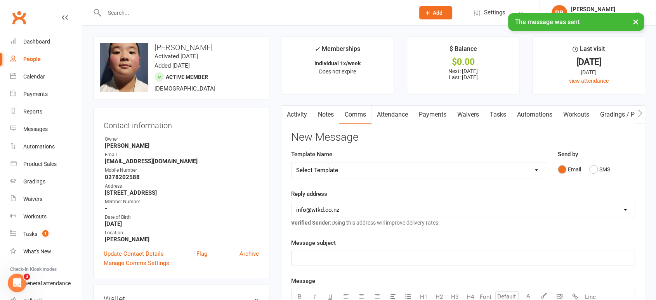
click at [389, 113] on link "Attendance" at bounding box center [393, 115] width 42 height 18
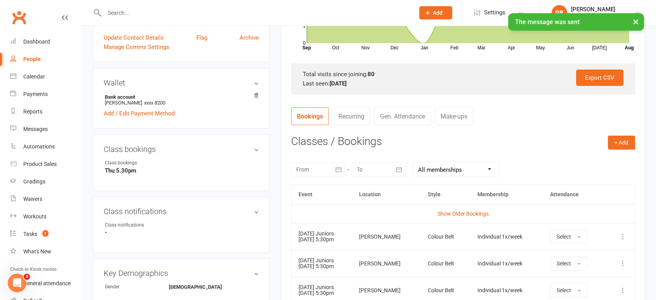
scroll to position [259, 0]
